Goal: Complete application form

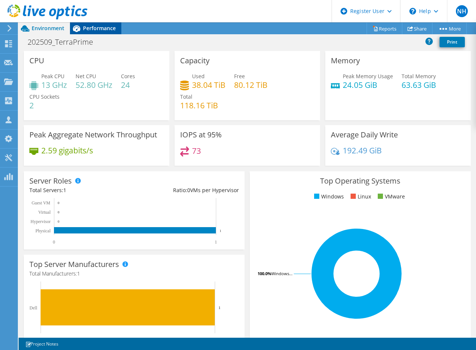
click at [78, 28] on icon at bounding box center [76, 28] width 7 height 7
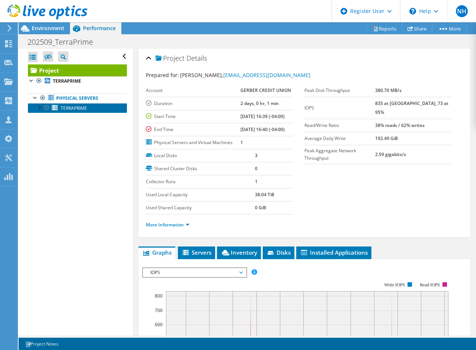
click at [74, 105] on span "TERRAPRIME" at bounding box center [74, 108] width 26 height 6
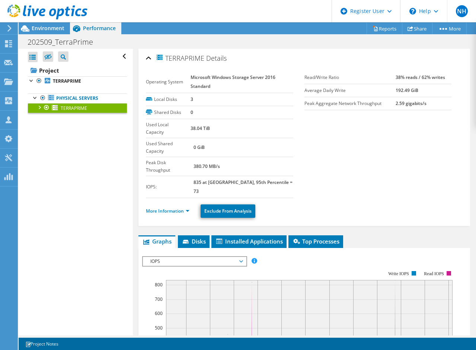
click at [90, 185] on div "Open All Close All Hide Excluded Nodes Project Tree Filter" at bounding box center [76, 192] width 114 height 287
click at [245, 237] on span "Installed Applications" at bounding box center [249, 240] width 68 height 7
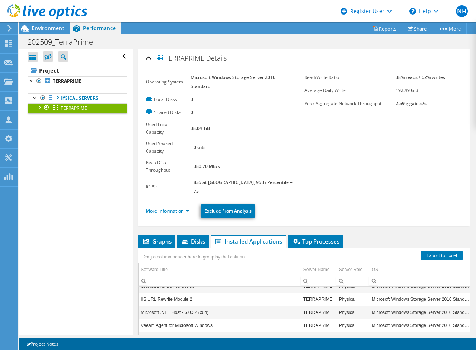
scroll to position [887, 0]
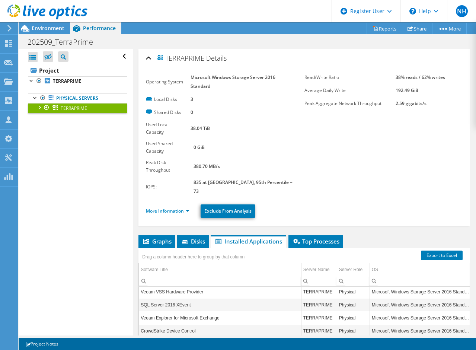
click at [70, 158] on div "Open All Close All Hide Excluded Nodes Project Tree Filter" at bounding box center [76, 192] width 114 height 287
click at [79, 163] on div "Open All Close All Hide Excluded Nodes Project Tree Filter" at bounding box center [76, 192] width 114 height 287
click at [5, 64] on use at bounding box center [8, 63] width 9 height 6
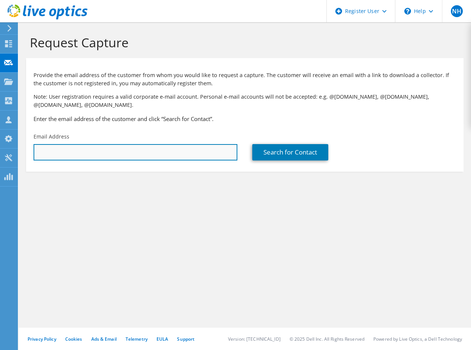
paste input "[EMAIL_ADDRESS][DOMAIN_NAME]"
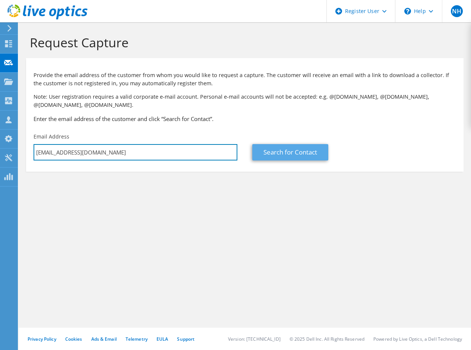
type input "[EMAIL_ADDRESS][DOMAIN_NAME]"
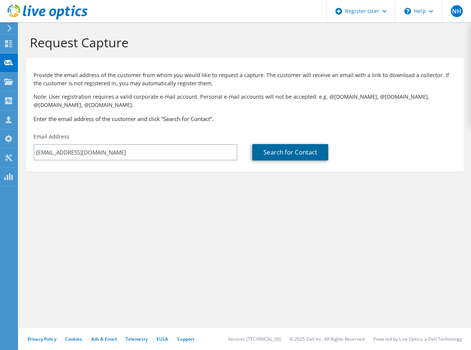
click at [270, 160] on link "Search for Contact" at bounding box center [290, 152] width 76 height 16
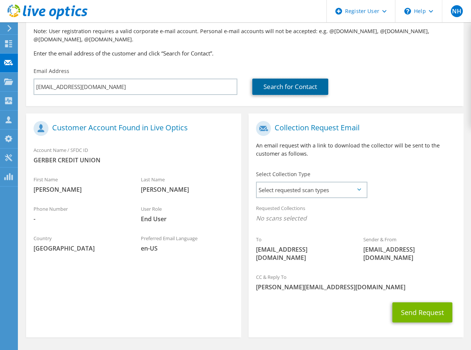
scroll to position [74, 0]
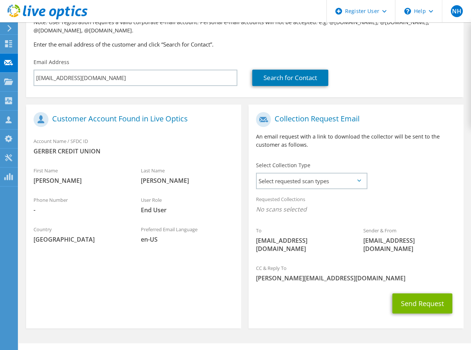
drag, startPoint x: 54, startPoint y: 191, endPoint x: 100, endPoint y: 195, distance: 45.6
click at [54, 191] on div "First Name Tina" at bounding box center [79, 177] width 107 height 29
click at [346, 181] on span "Select requested scan types" at bounding box center [310, 180] width 109 height 15
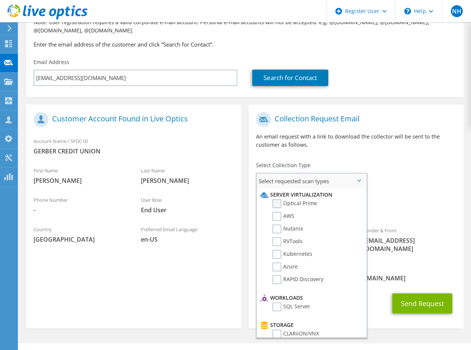
click at [275, 203] on label "Optical Prime" at bounding box center [294, 203] width 45 height 9
click at [0, 0] on input "Optical Prime" at bounding box center [0, 0] width 0 height 0
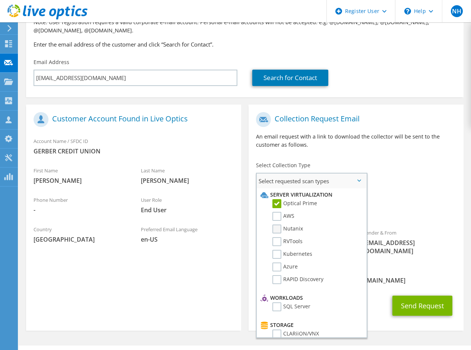
click at [275, 230] on label "Nutanix" at bounding box center [287, 228] width 31 height 9
click at [0, 0] on input "Nutanix" at bounding box center [0, 0] width 0 height 0
click at [363, 152] on div "Collection Request Email An email request with a link to download the collector…" at bounding box center [355, 133] width 215 height 50
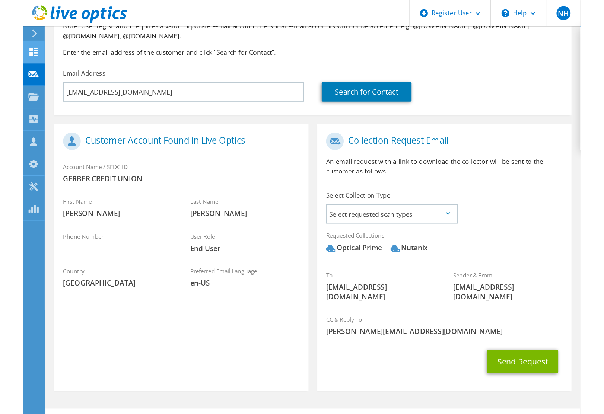
scroll to position [4, 0]
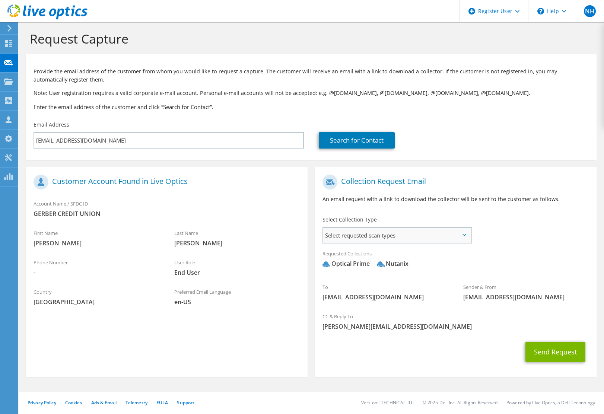
click at [420, 230] on span "Select requested scan types" at bounding box center [397, 235] width 148 height 15
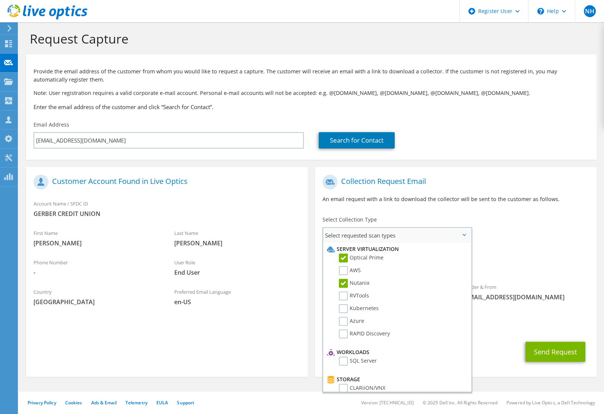
click at [341, 284] on label "Nutanix" at bounding box center [354, 283] width 31 height 9
click at [0, 0] on input "Nutanix" at bounding box center [0, 0] width 0 height 0
click at [470, 246] on div "Requested Collections No scans selected Optical Prime" at bounding box center [455, 261] width 281 height 30
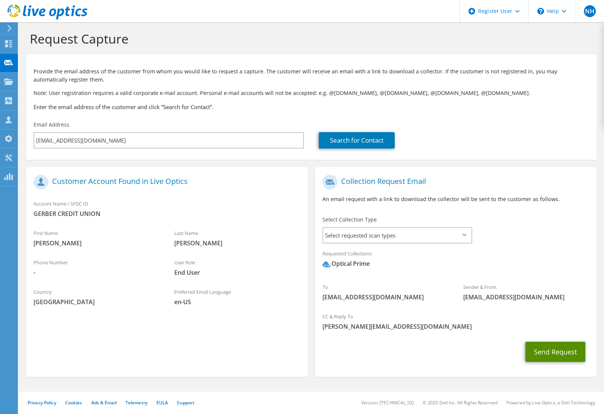
click at [470, 350] on button "Send Request" at bounding box center [555, 352] width 60 height 20
